Goal: Complete application form

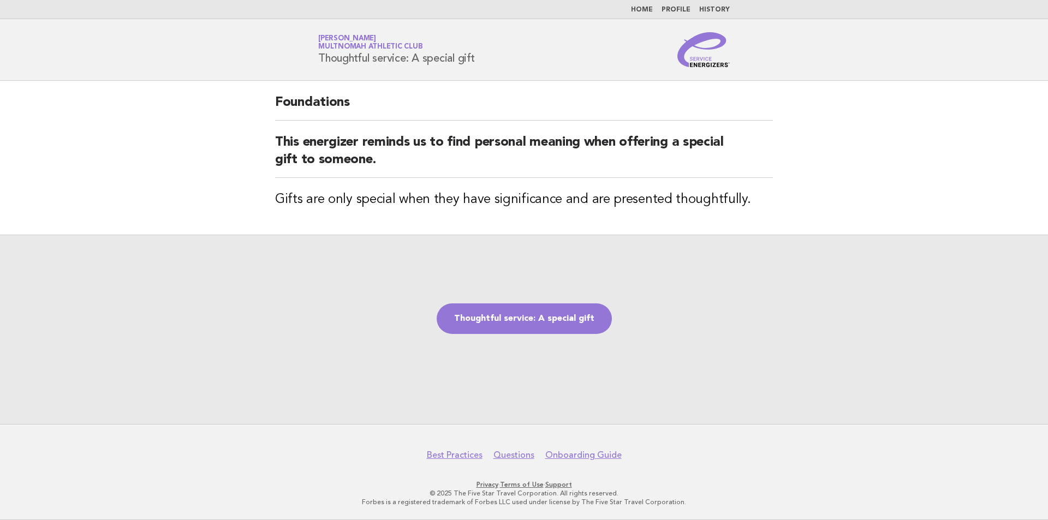
click at [535, 321] on link "Thoughtful service: A special gift" at bounding box center [524, 318] width 175 height 31
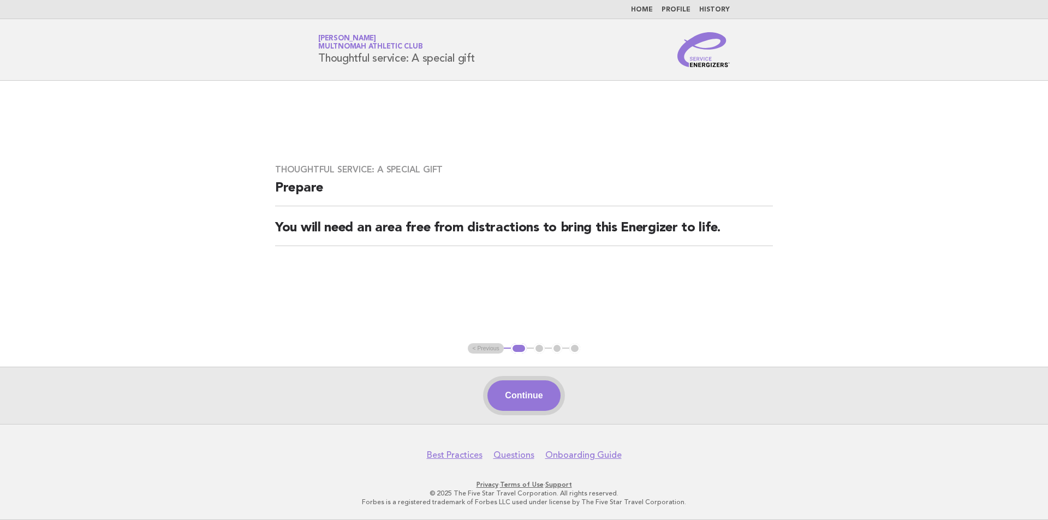
click at [511, 410] on button "Continue" at bounding box center [523, 395] width 73 height 31
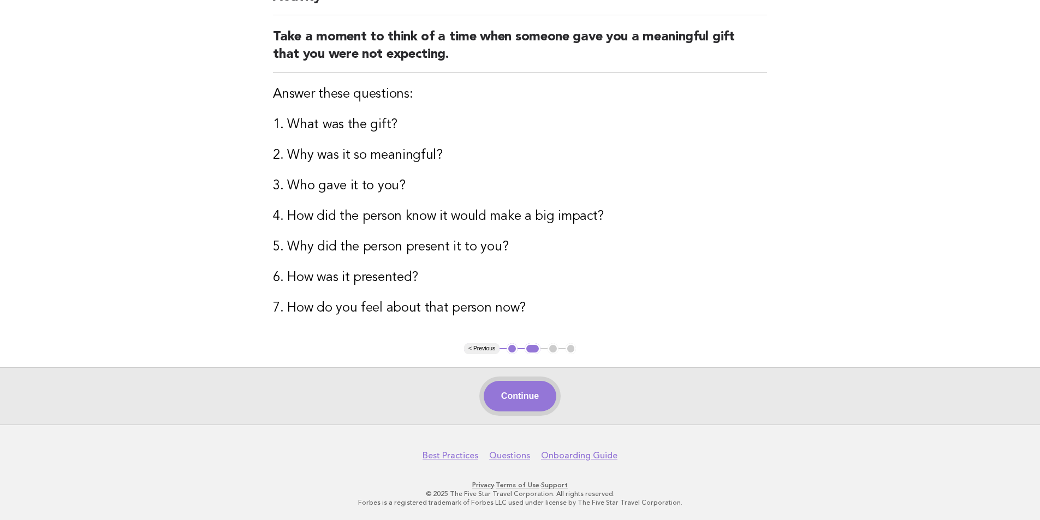
click at [526, 397] on button "Continue" at bounding box center [520, 396] width 73 height 31
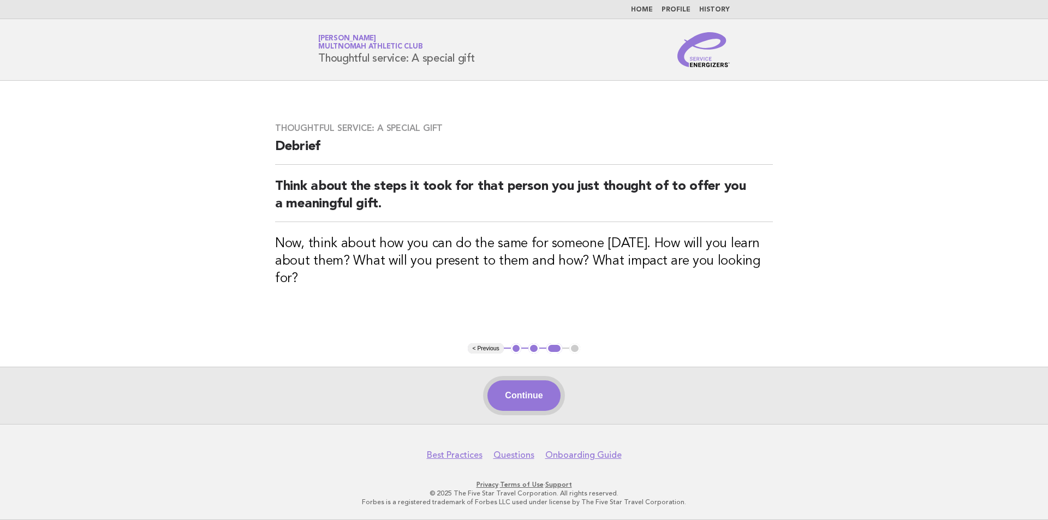
click at [524, 394] on button "Continue" at bounding box center [523, 395] width 73 height 31
